Goal: Information Seeking & Learning: Check status

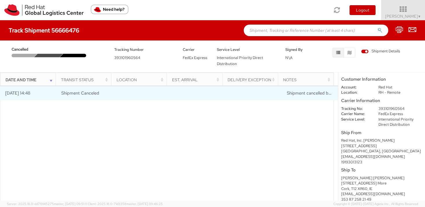
click at [311, 91] on span "Shipment cancelled by sender" at bounding box center [316, 93] width 58 height 6
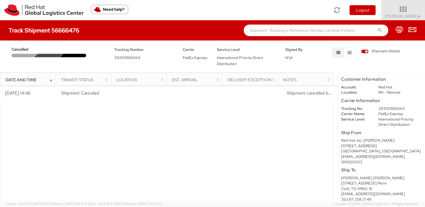
scroll to position [49, 0]
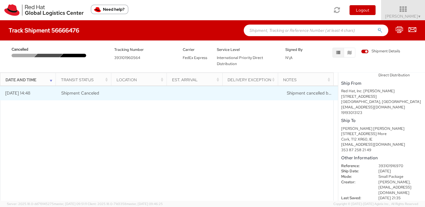
click at [294, 92] on span "Shipment cancelled by sender" at bounding box center [316, 93] width 58 height 6
click at [317, 95] on span "Shipment cancelled by sender" at bounding box center [316, 93] width 58 height 6
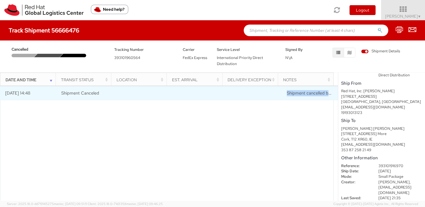
click at [317, 95] on span "Shipment cancelled by sender" at bounding box center [316, 93] width 58 height 6
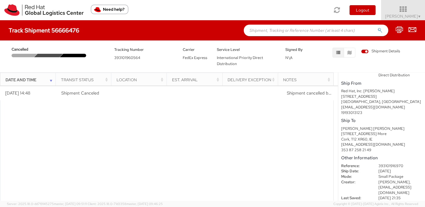
click at [317, 79] on div "Notes" at bounding box center [307, 80] width 49 height 6
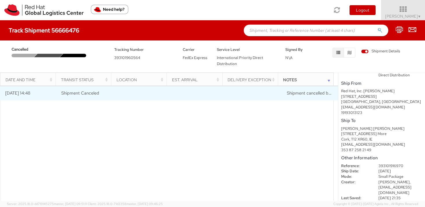
click at [316, 89] on td "Shipment cancelled by sender" at bounding box center [310, 93] width 56 height 14
click at [314, 92] on span "Shipment cancelled by sender" at bounding box center [316, 93] width 58 height 6
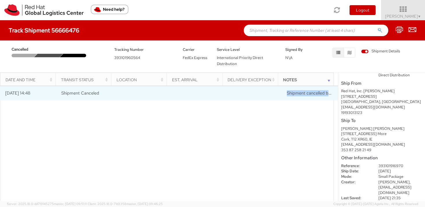
copy span "Shipment cancelled by sender"
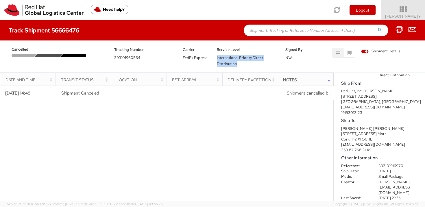
drag, startPoint x: 239, startPoint y: 63, endPoint x: 215, endPoint y: 59, distance: 24.9
click at [215, 59] on div "Service Level International Priority Direct Distribution" at bounding box center [247, 56] width 69 height 20
click at [219, 59] on span "International Priority Direct Distribution" at bounding box center [240, 60] width 46 height 11
drag, startPoint x: 378, startPoint y: 182, endPoint x: 398, endPoint y: 181, distance: 19.7
click at [398, 181] on span "[PERSON_NAME]," at bounding box center [395, 182] width 32 height 5
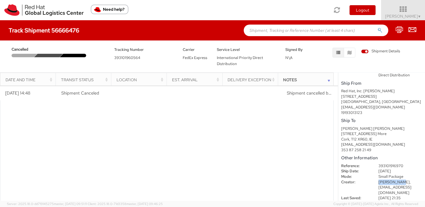
copy span "[PERSON_NAME]"
drag, startPoint x: 378, startPoint y: 188, endPoint x: 414, endPoint y: 187, distance: 35.9
click at [414, 187] on dd "[PERSON_NAME], [EMAIL_ADDRESS][DOMAIN_NAME]" at bounding box center [401, 188] width 52 height 16
copy dd "[EMAIL_ADDRESS][DOMAIN_NAME]"
click at [124, 58] on span "393101960564" at bounding box center [127, 57] width 26 height 5
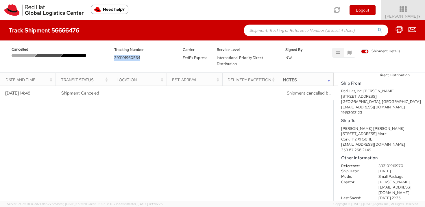
click at [124, 58] on span "393101960564" at bounding box center [127, 57] width 26 height 5
copy span "393101960564"
